Goal: Task Accomplishment & Management: Complete application form

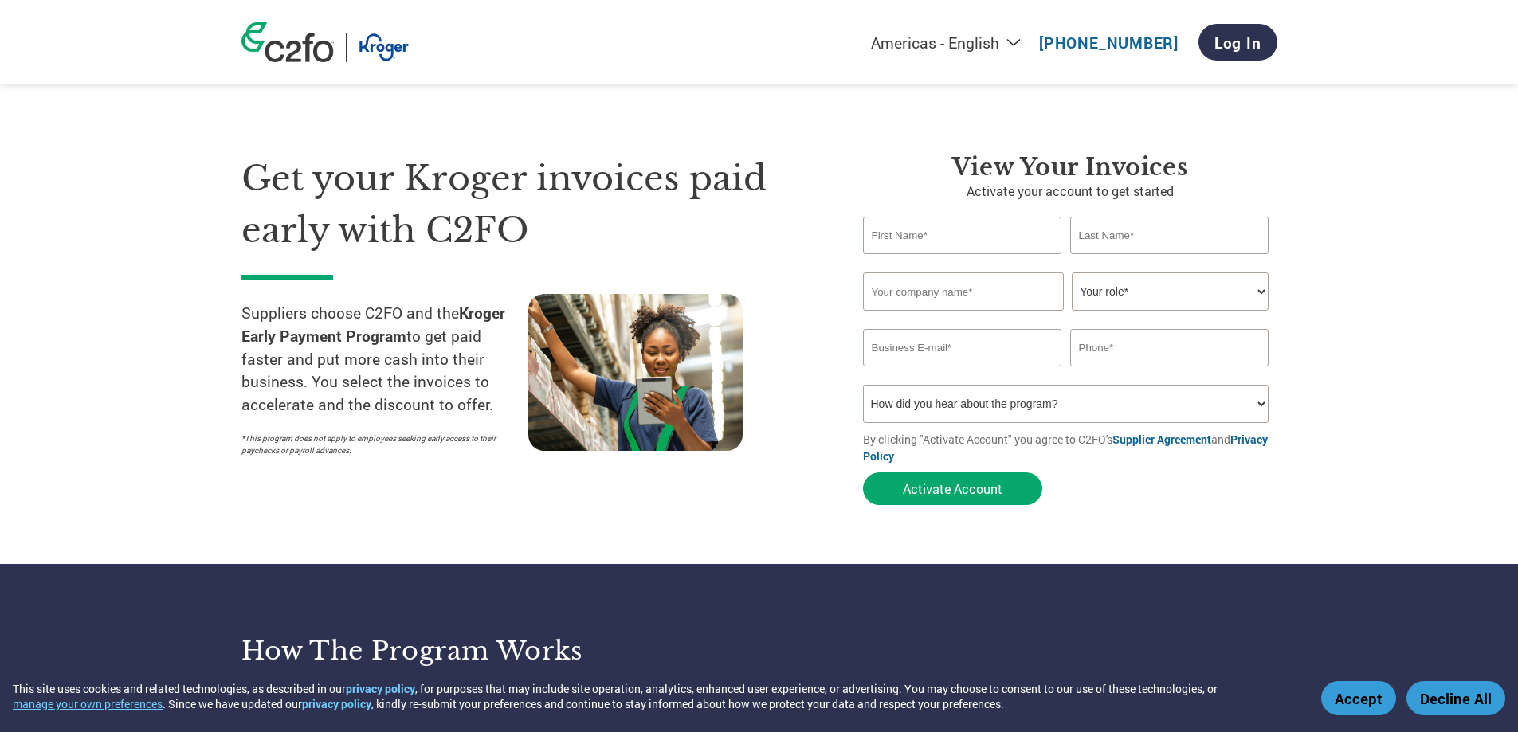
click at [951, 237] on input "text" at bounding box center [962, 235] width 199 height 37
type input "[PERSON_NAME]"
type input "Lifetime Products"
type input "[PERSON_NAME][EMAIL_ADDRESS][DOMAIN_NAME]"
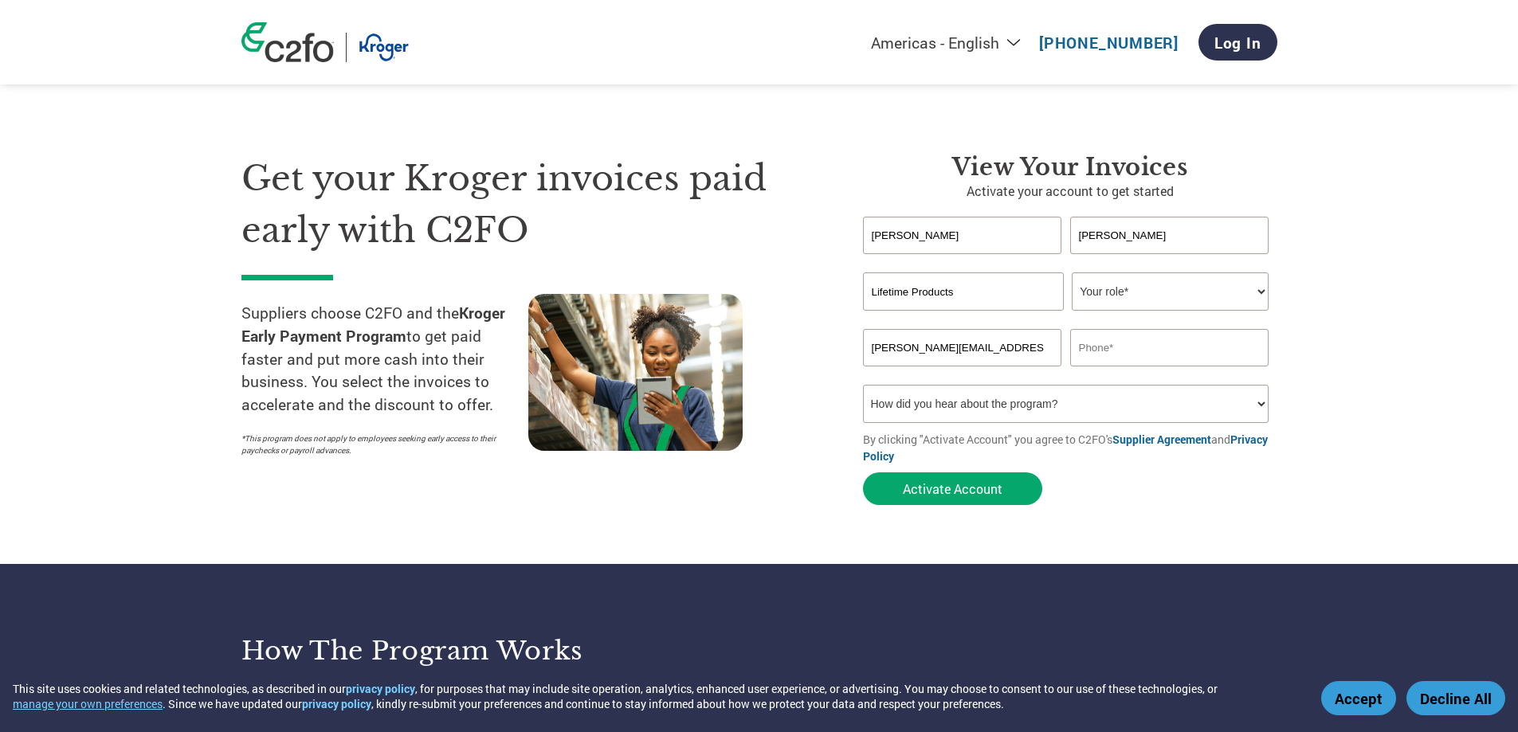
type input "8016284672"
click at [1152, 289] on select "Your role* CFO Controller Credit Manager Finance Director Treasurer CEO Preside…" at bounding box center [1170, 291] width 197 height 38
select select "OFFICE_MANAGER"
click at [1072, 272] on select "Your role* CFO Controller Credit Manager Finance Director Treasurer CEO Preside…" at bounding box center [1170, 291] width 197 height 38
click at [1069, 409] on select "How did you hear about the program? Received a letter Email Social Media Online…" at bounding box center [1066, 404] width 406 height 38
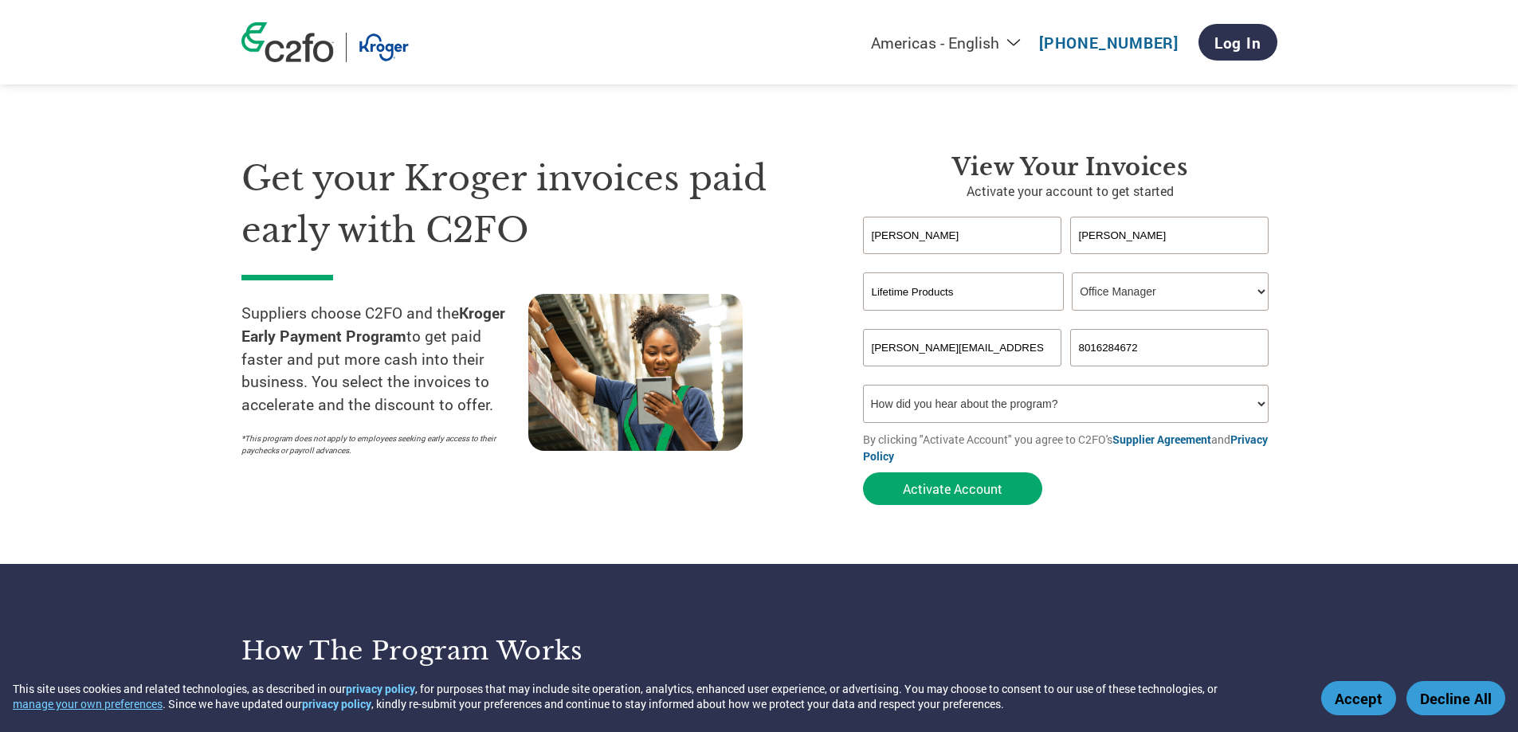
select select "Email"
click at [863, 385] on select "How did you hear about the program? Received a letter Email Social Media Online…" at bounding box center [1066, 404] width 406 height 38
click at [972, 490] on button "Activate Account" at bounding box center [952, 488] width 179 height 33
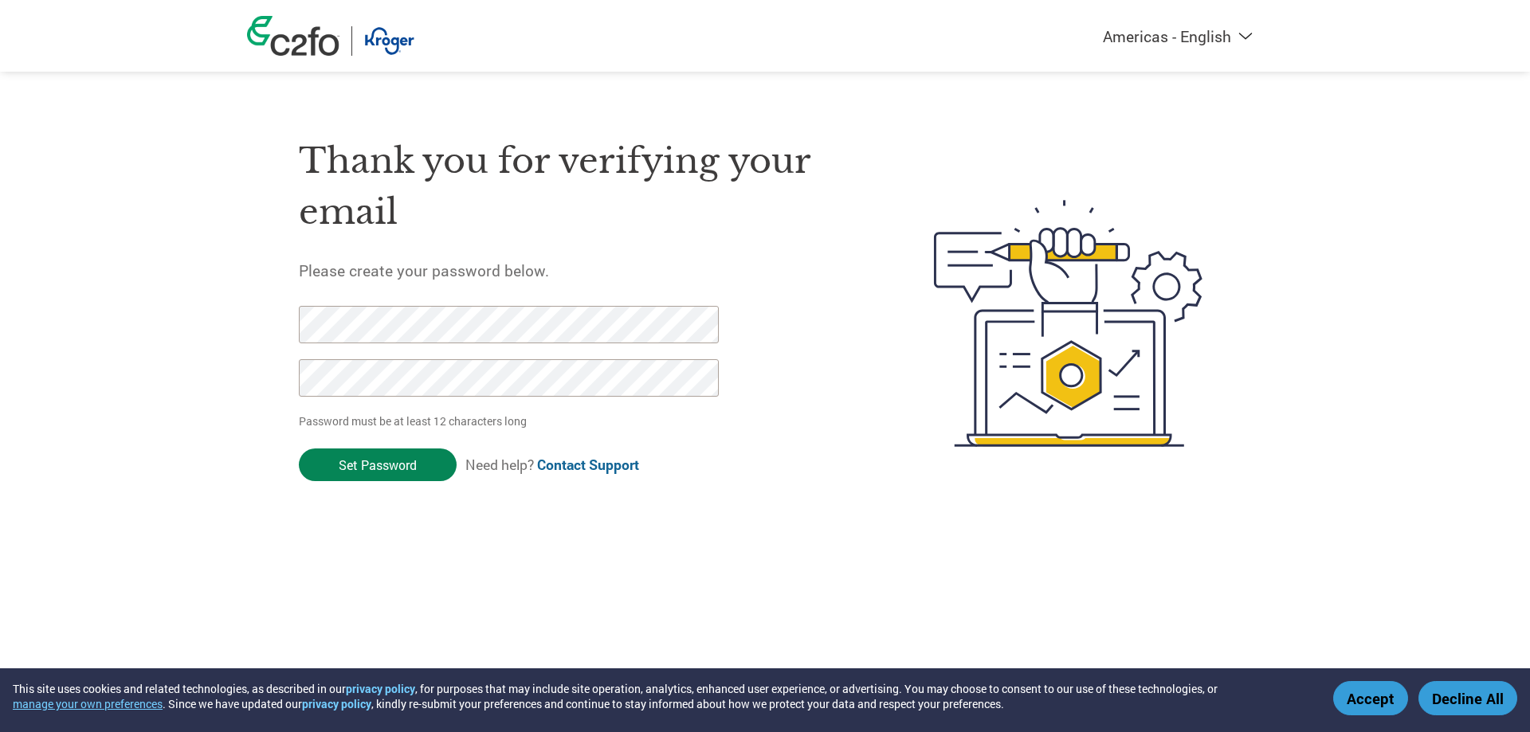
click at [387, 471] on input "Set Password" at bounding box center [378, 465] width 158 height 33
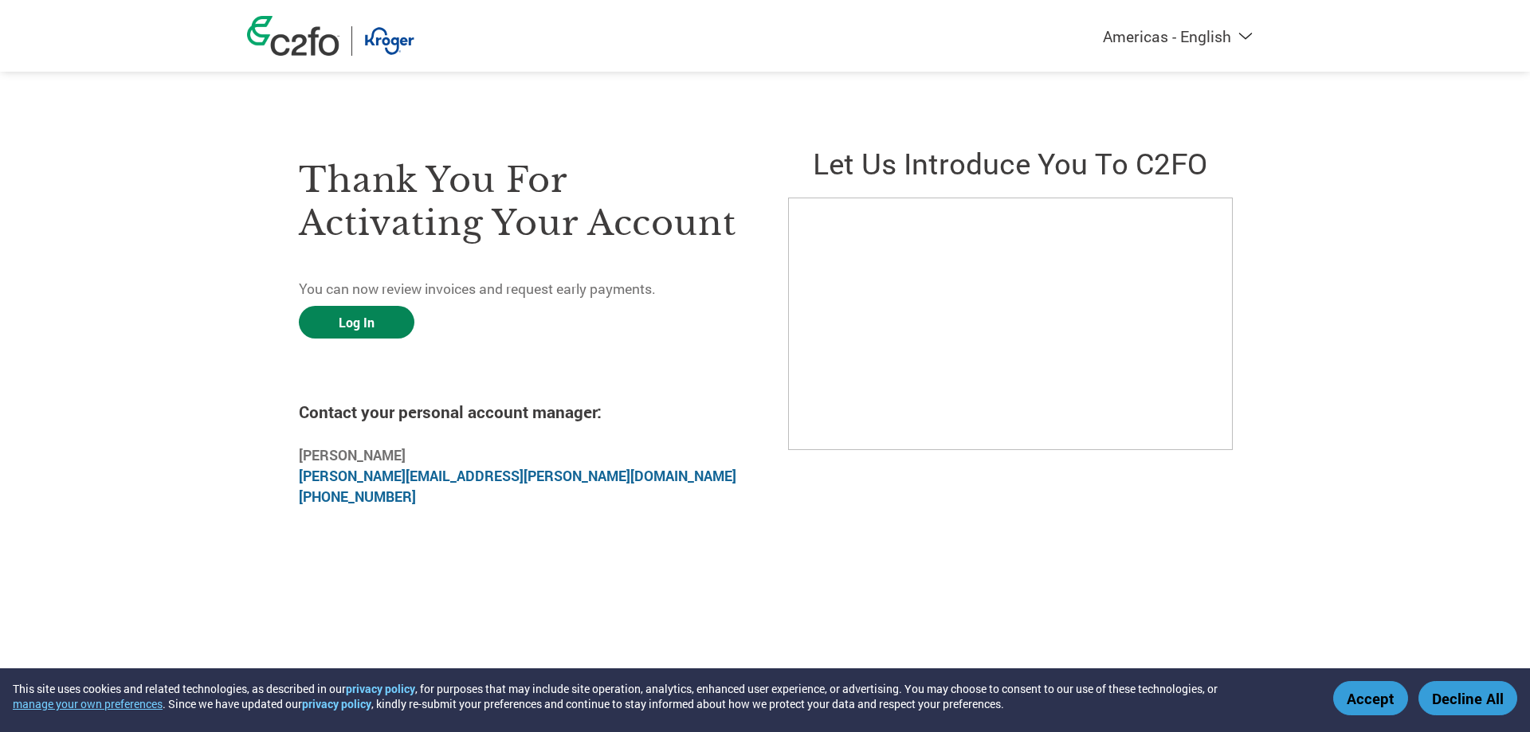
click at [354, 323] on link "Log In" at bounding box center [357, 322] width 116 height 33
